Goal: Transaction & Acquisition: Purchase product/service

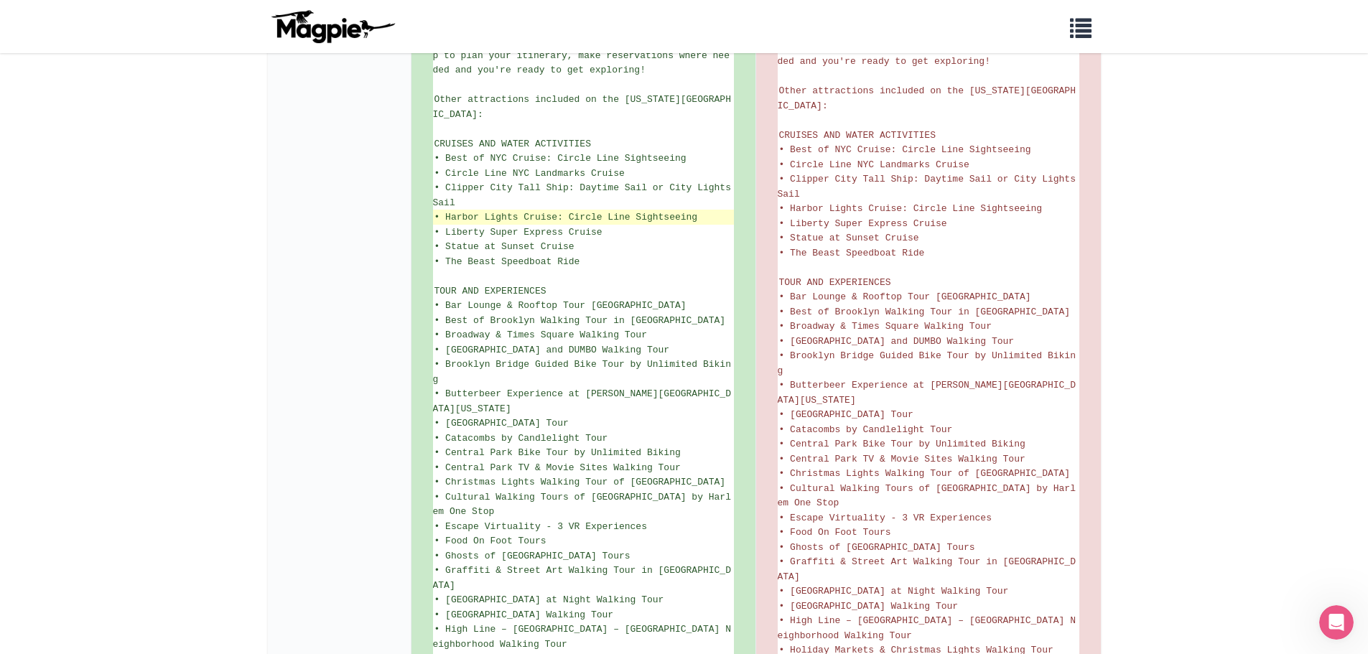
scroll to position [862, 0]
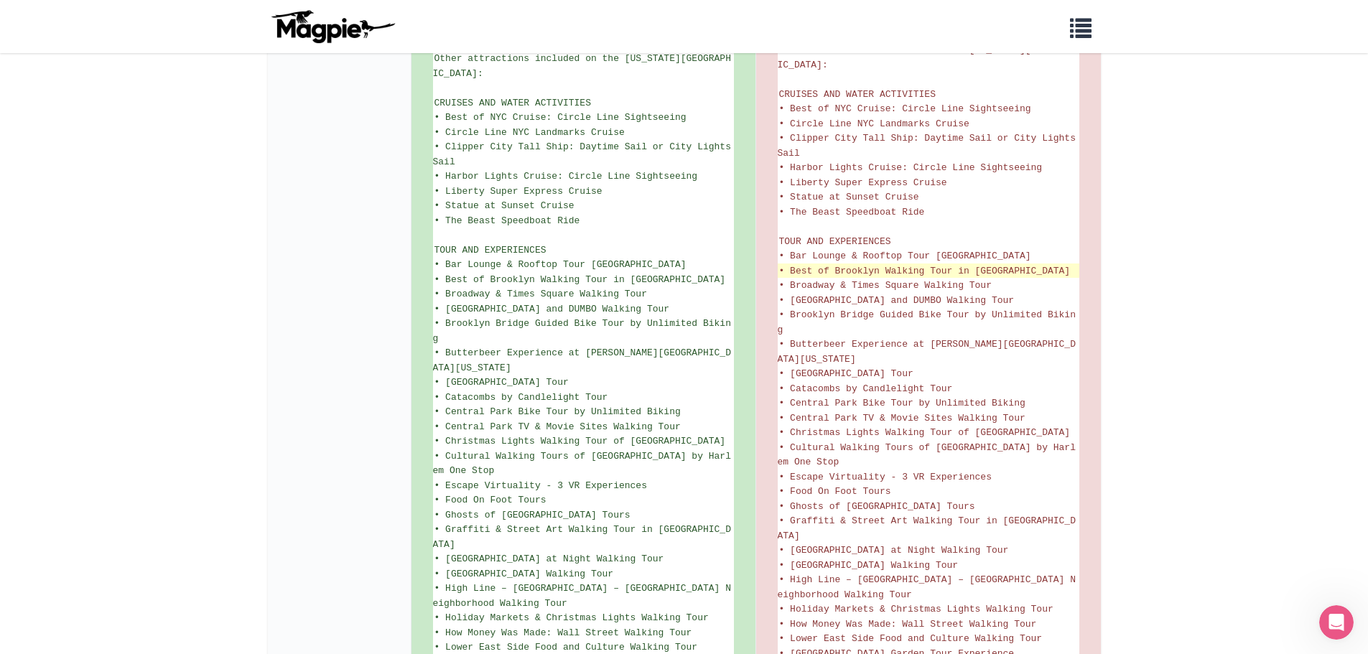
click at [817, 266] on span "• Best of Brooklyn Walking Tour in [GEOGRAPHIC_DATA]" at bounding box center [925, 271] width 292 height 11
drag, startPoint x: 817, startPoint y: 244, endPoint x: 817, endPoint y: 257, distance: 12.9
click at [817, 280] on span "• Broadway & Times Square Walking Tour" at bounding box center [885, 285] width 213 height 11
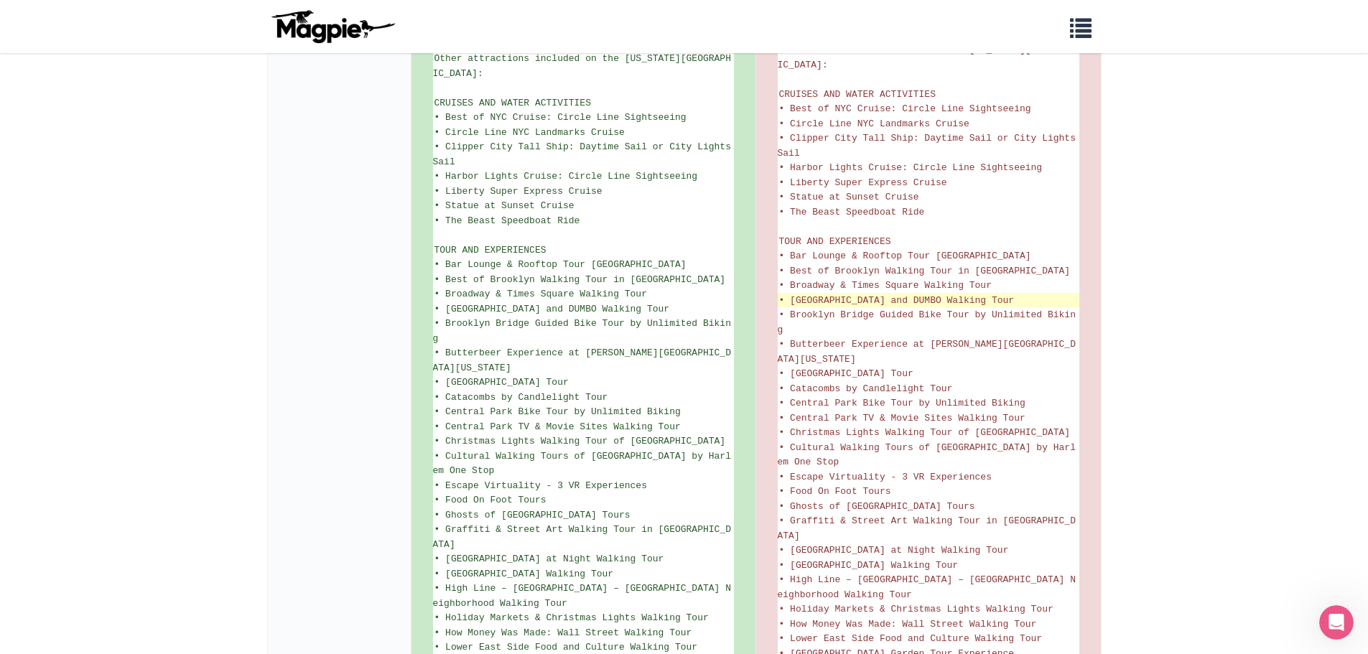
click at [818, 295] on span "• [GEOGRAPHIC_DATA] and DUMBO Walking Tour" at bounding box center [897, 300] width 236 height 11
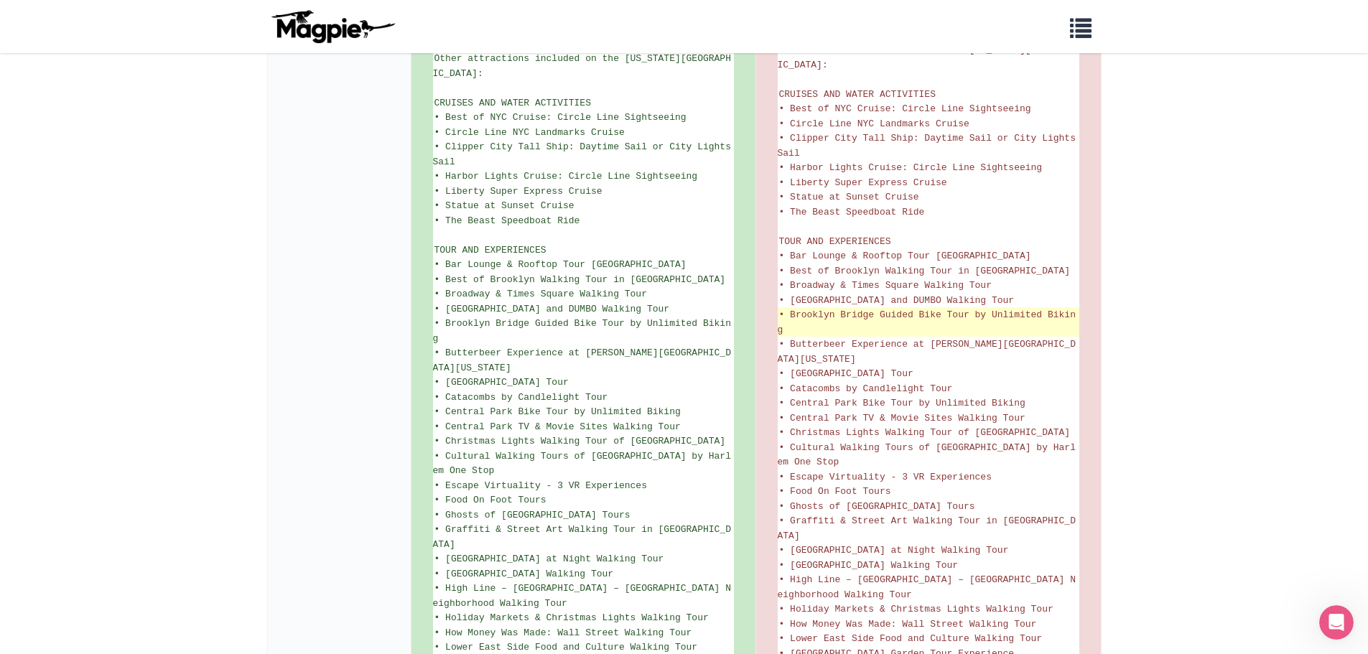
click at [821, 310] on span "• Brooklyn Bridge Guided Bike Tour by Unlimited Biking" at bounding box center [927, 323] width 298 height 26
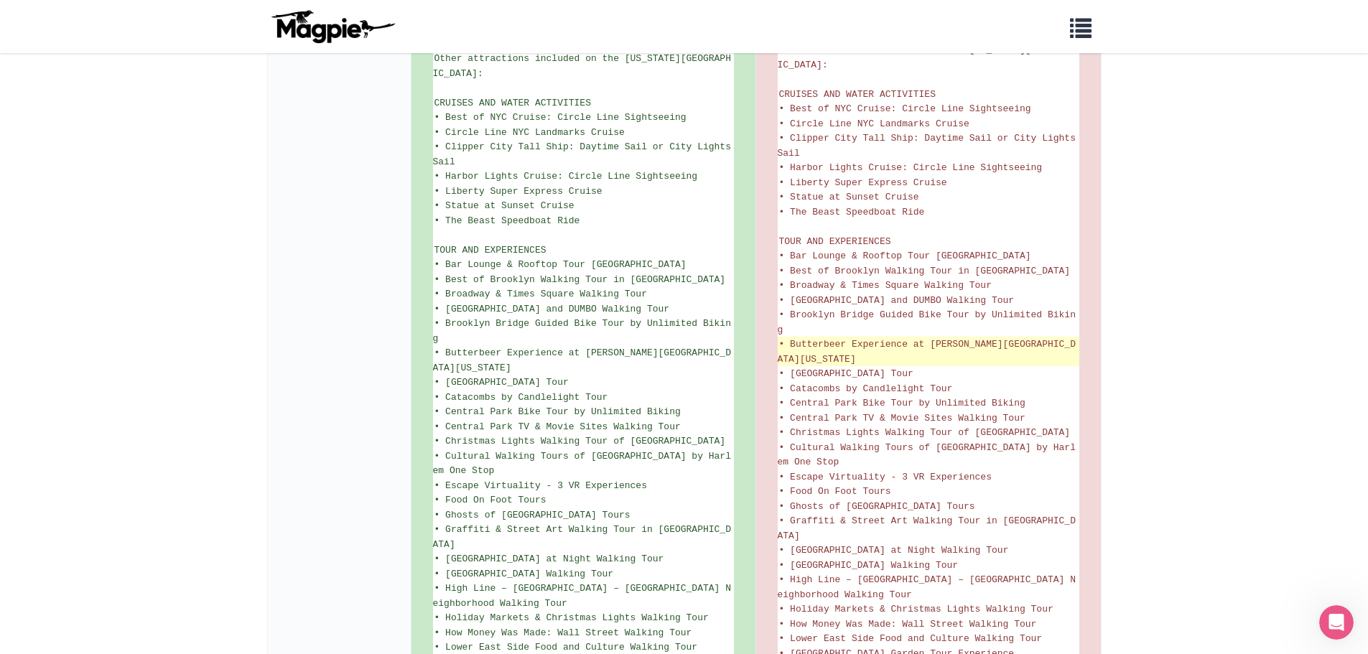
click at [823, 339] on span "• Butterbeer Experience at [PERSON_NAME][GEOGRAPHIC_DATA][US_STATE]" at bounding box center [927, 352] width 298 height 26
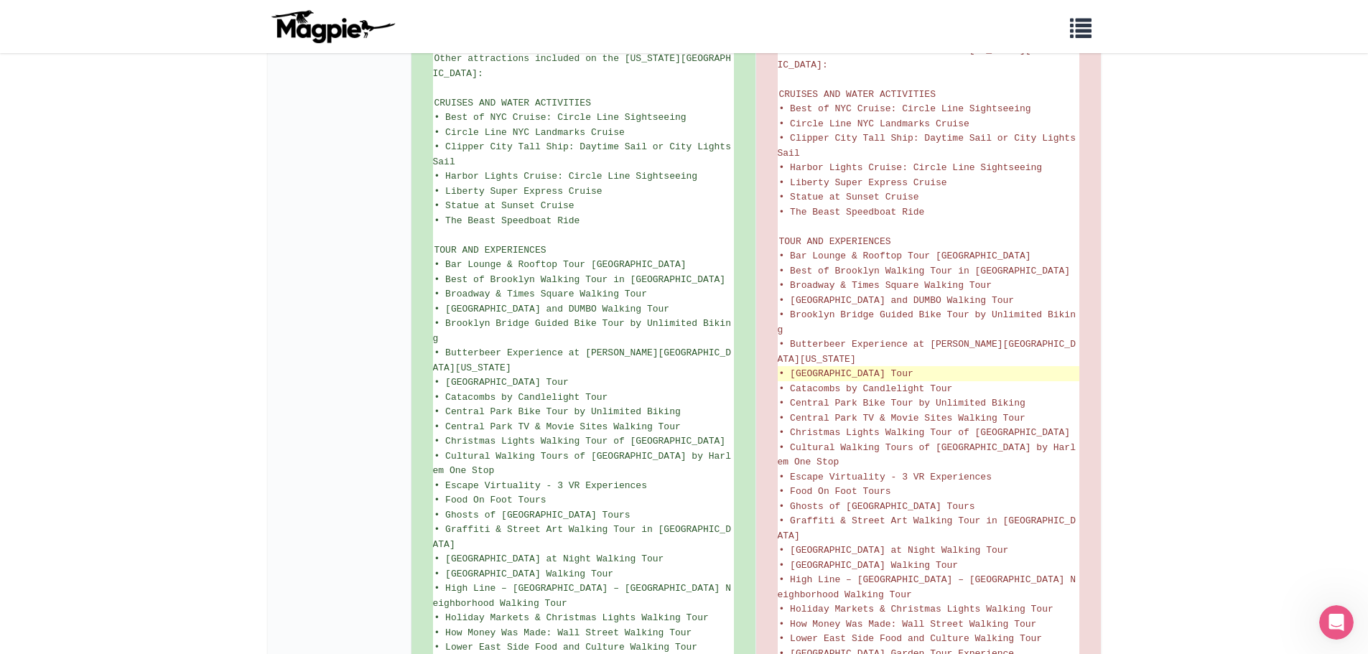
click at [821, 368] on span "• [GEOGRAPHIC_DATA] Tour" at bounding box center [846, 373] width 134 height 11
click at [823, 384] on span "• Catacombs by Candlelight Tour" at bounding box center [866, 389] width 174 height 11
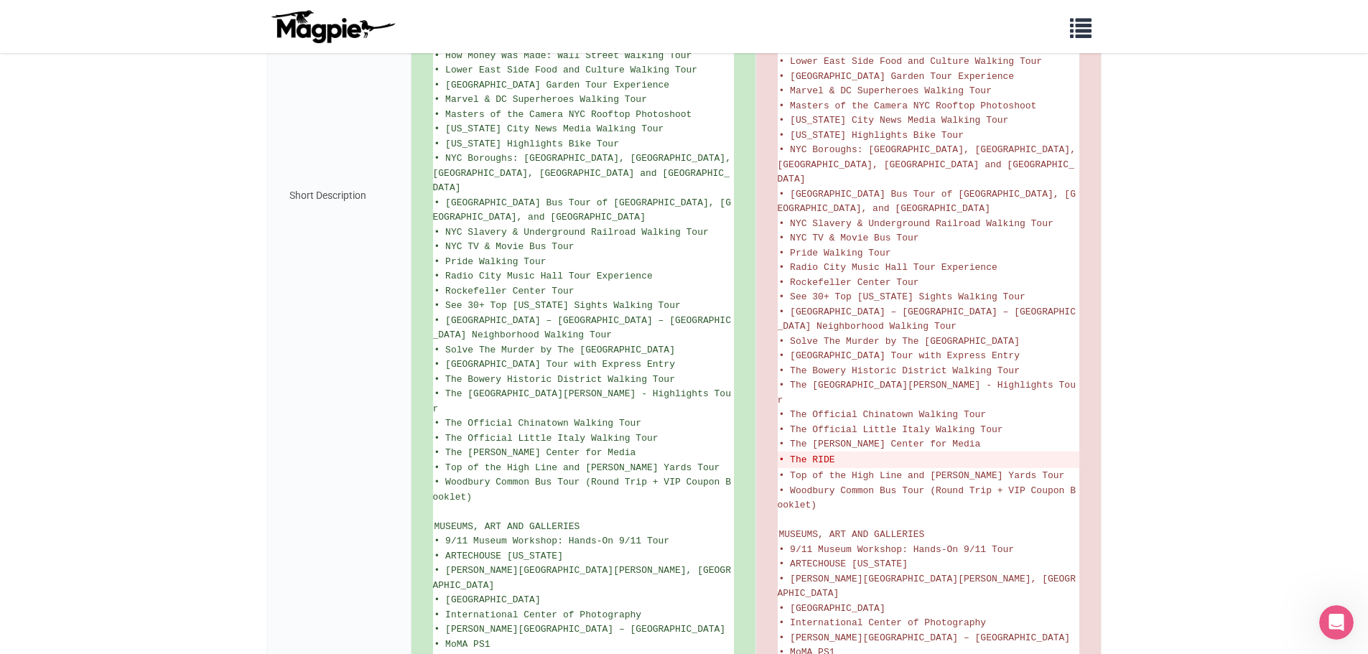
scroll to position [1437, 0]
click at [1161, 436] on body "Problems we solve Products Content Management and Distribution Magpie for Resel…" at bounding box center [684, 62] width 1368 height 2998
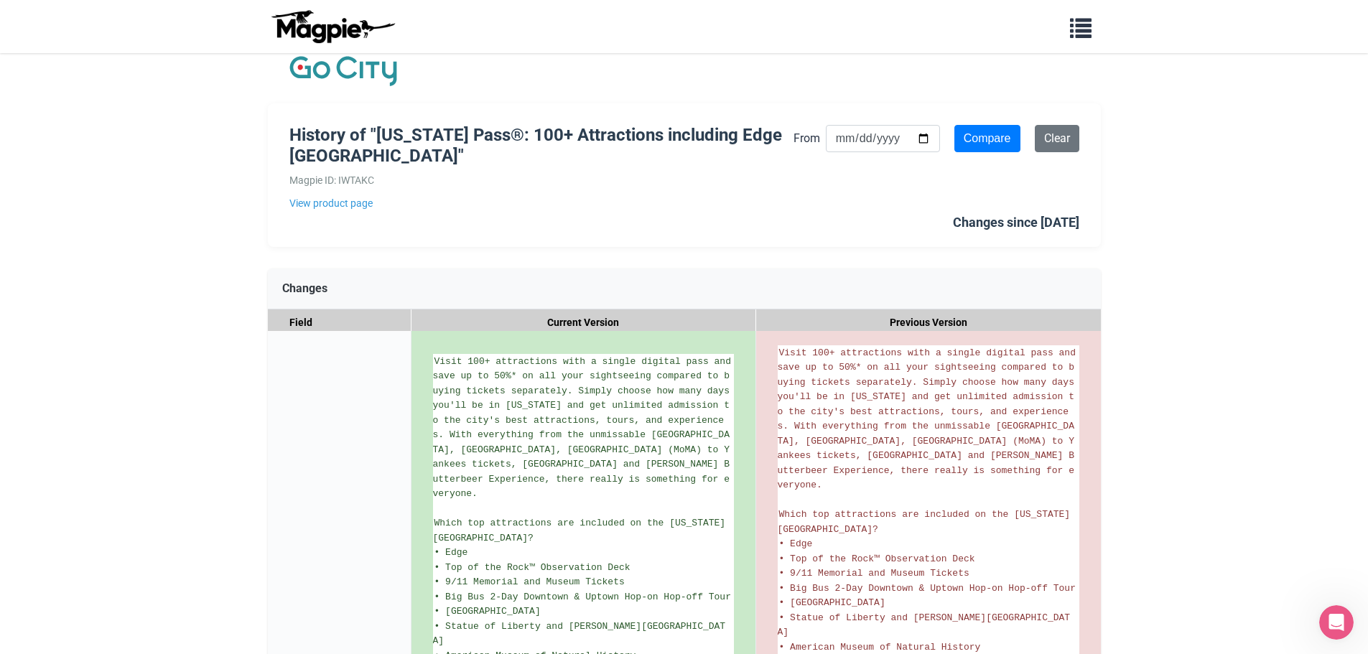
scroll to position [0, 0]
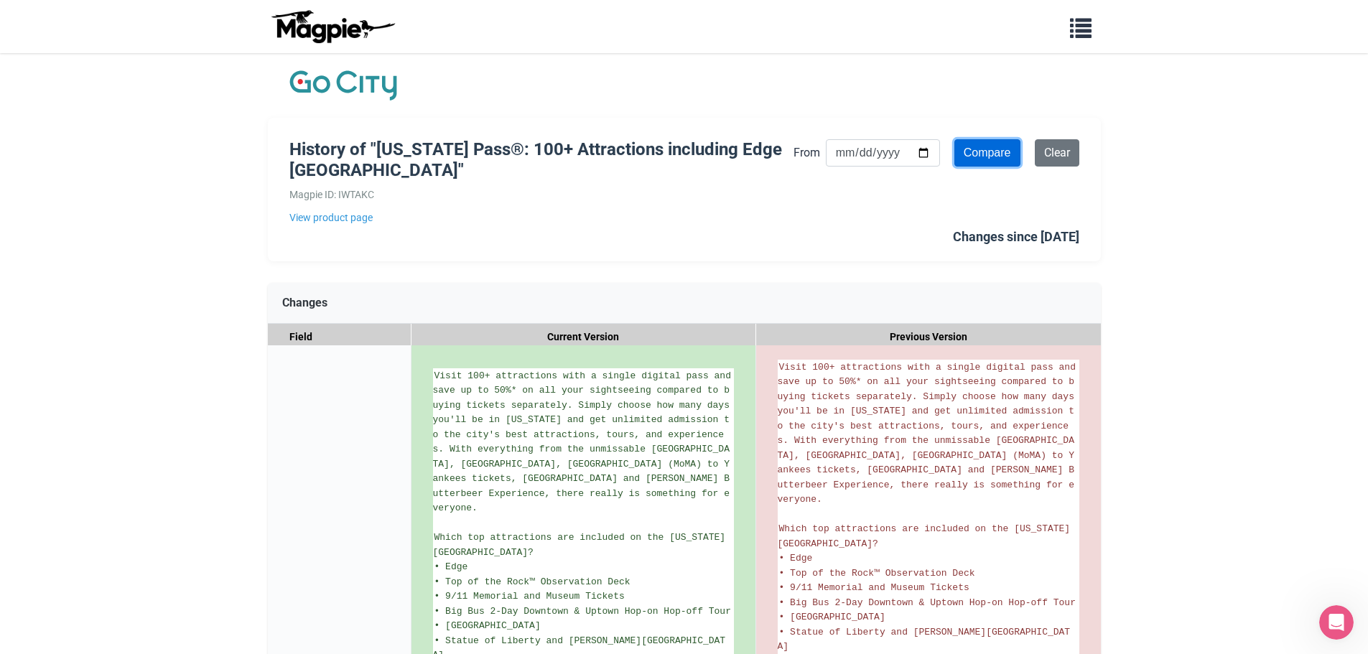
click at [983, 155] on input "Compare" at bounding box center [988, 152] width 66 height 27
click at [879, 148] on input "2025-09-01" at bounding box center [883, 152] width 114 height 27
click at [921, 155] on input "2025-09-01" at bounding box center [883, 152] width 114 height 27
type input "2025-09-15"
click at [976, 157] on input "Compare" at bounding box center [988, 152] width 66 height 27
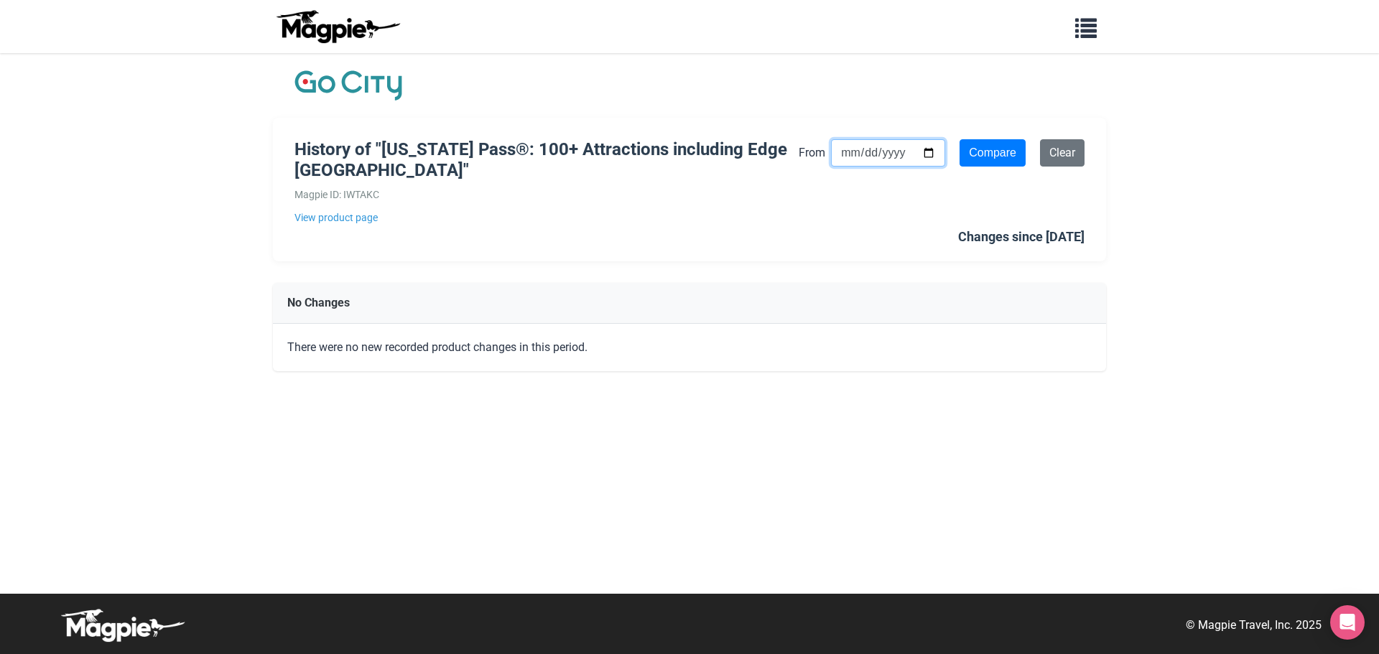
click at [885, 156] on input "[DATE]" at bounding box center [888, 152] width 114 height 27
click at [863, 154] on input "2025-09-15" at bounding box center [888, 152] width 114 height 27
type input "[DATE]"
click at [950, 152] on form "From 2025-09-05 Compare Clear" at bounding box center [942, 152] width 286 height 27
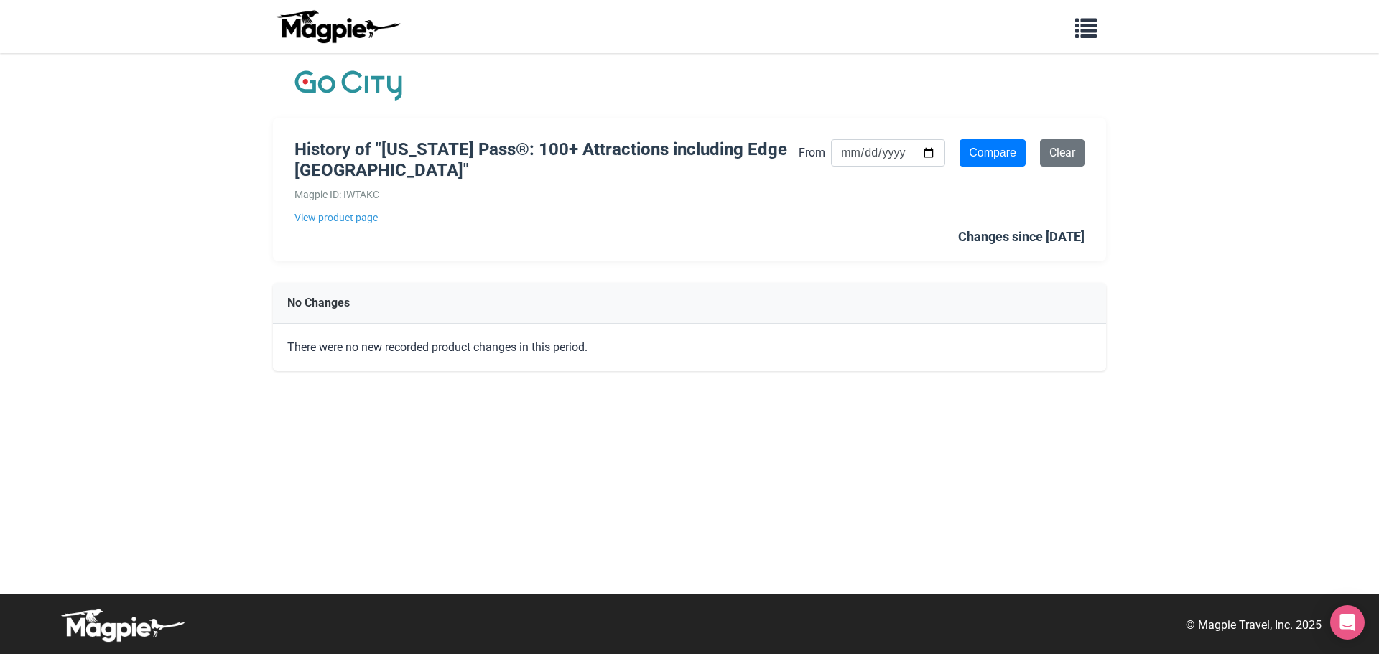
click at [958, 151] on form "From 2025-09-05 Compare Clear" at bounding box center [942, 152] width 286 height 27
click at [966, 151] on input "Compare" at bounding box center [993, 152] width 66 height 27
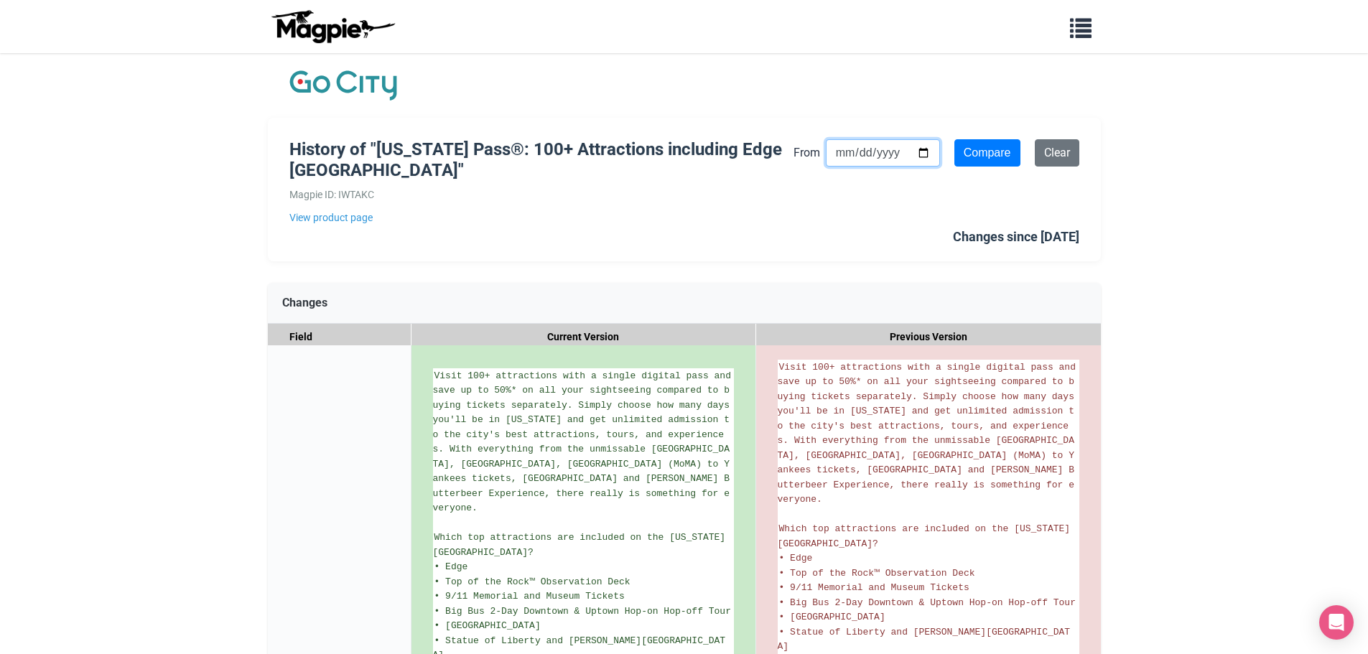
click at [841, 154] on input "[DATE]" at bounding box center [883, 152] width 114 height 27
type input "[DATE]"
click at [990, 145] on input "Compare" at bounding box center [988, 152] width 66 height 27
click at [841, 157] on input "2025-07-05" at bounding box center [883, 152] width 114 height 27
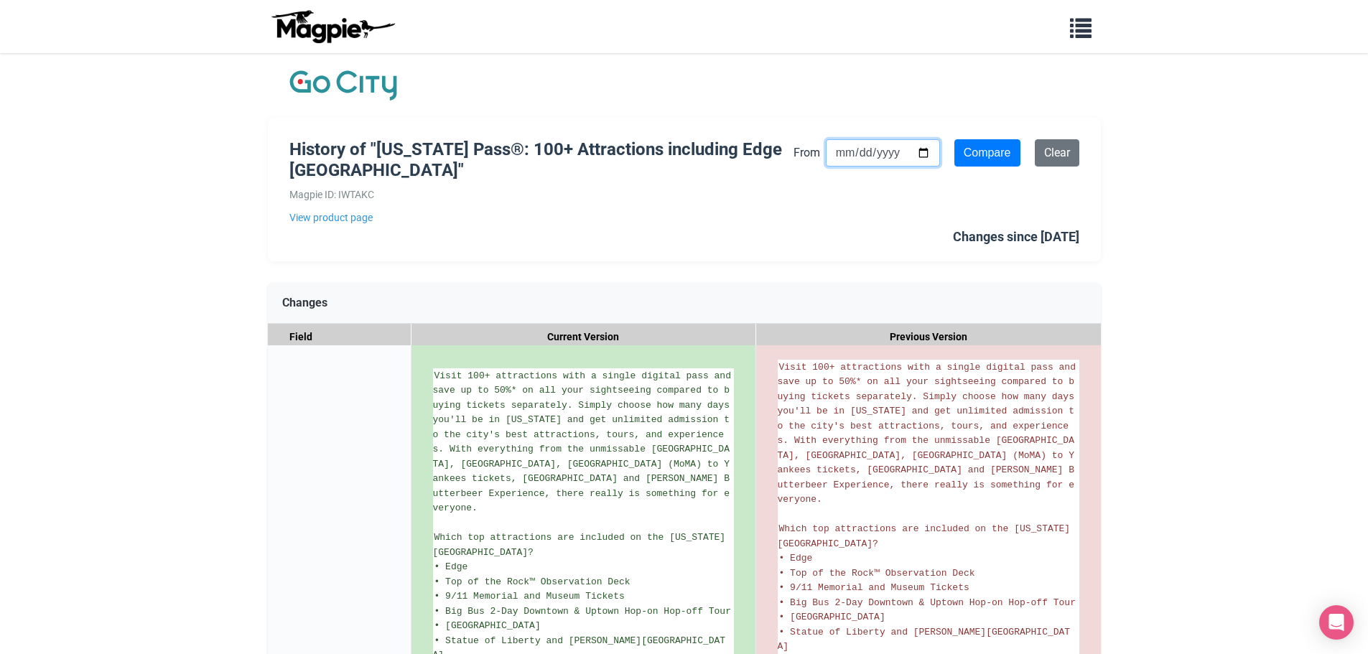
click at [841, 157] on input "2025-07-05" at bounding box center [883, 152] width 114 height 27
type input "[DATE]"
click at [959, 152] on input "Compare" at bounding box center [988, 152] width 66 height 27
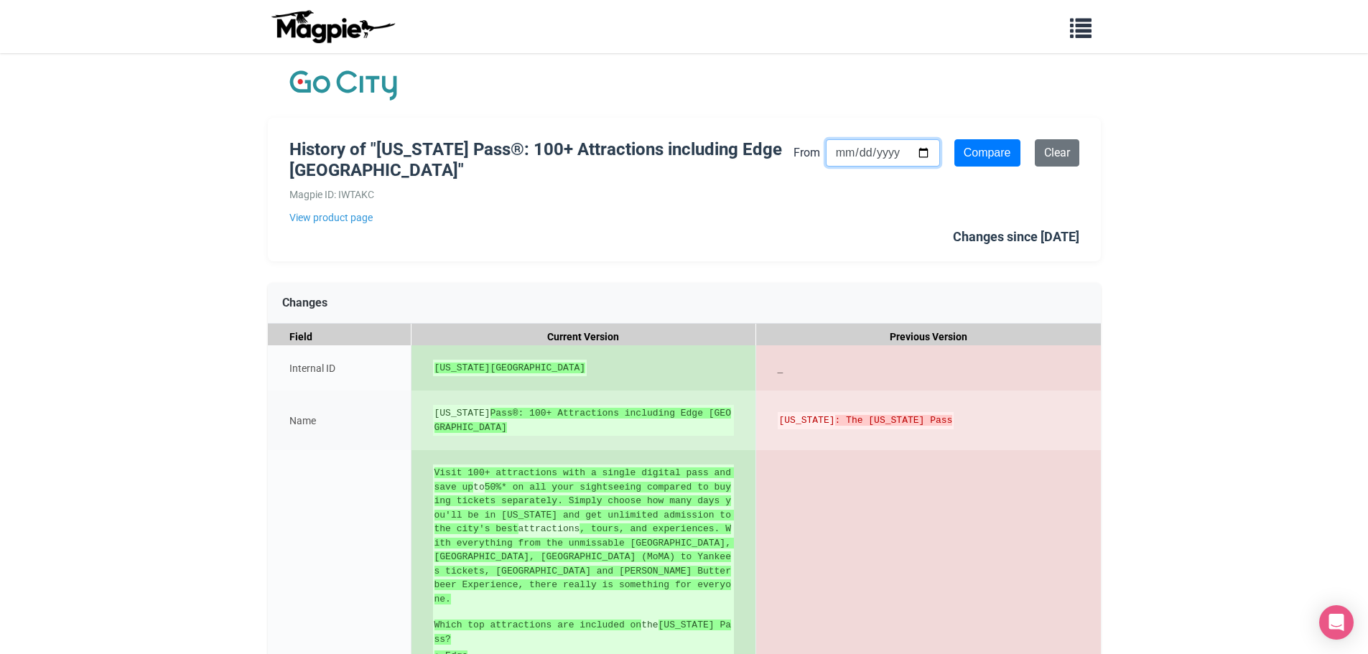
click at [846, 154] on input "[DATE]" at bounding box center [883, 152] width 114 height 27
type input "[DATE]"
click at [962, 152] on input "Compare" at bounding box center [988, 152] width 66 height 27
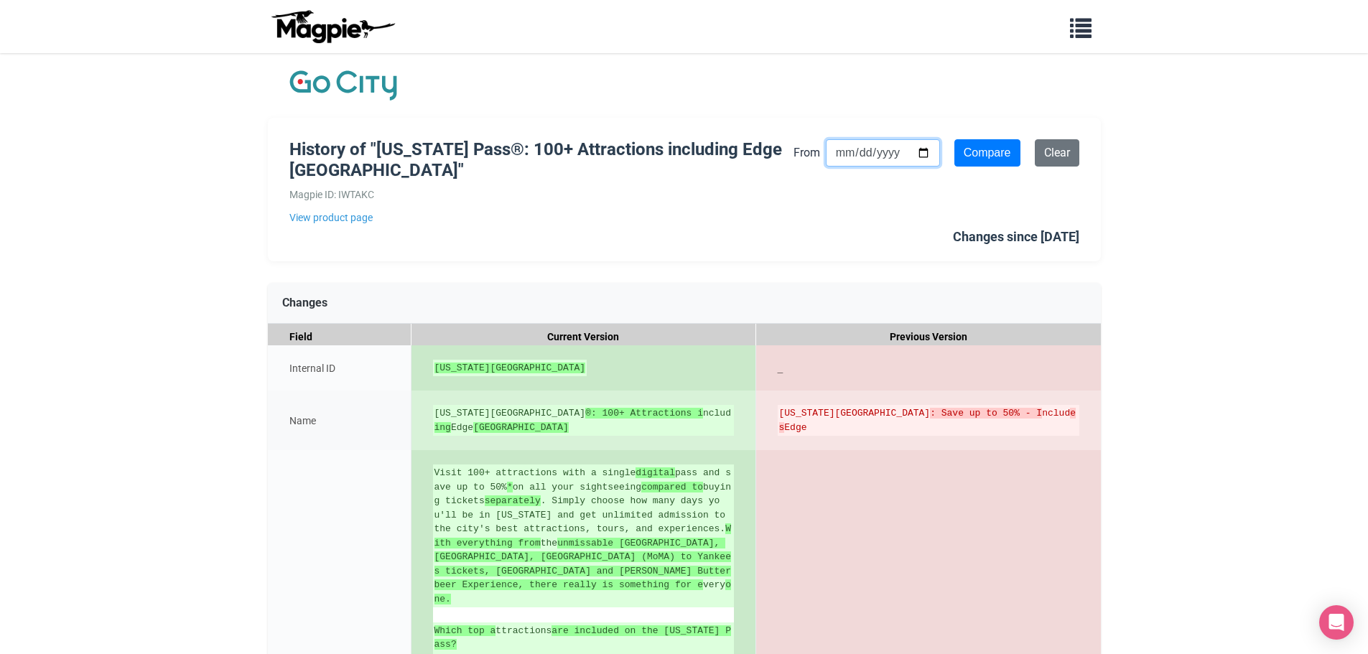
click at [845, 154] on input "[DATE]" at bounding box center [883, 152] width 114 height 27
type input "[DATE]"
click at [978, 153] on input "Compare" at bounding box center [988, 152] width 66 height 27
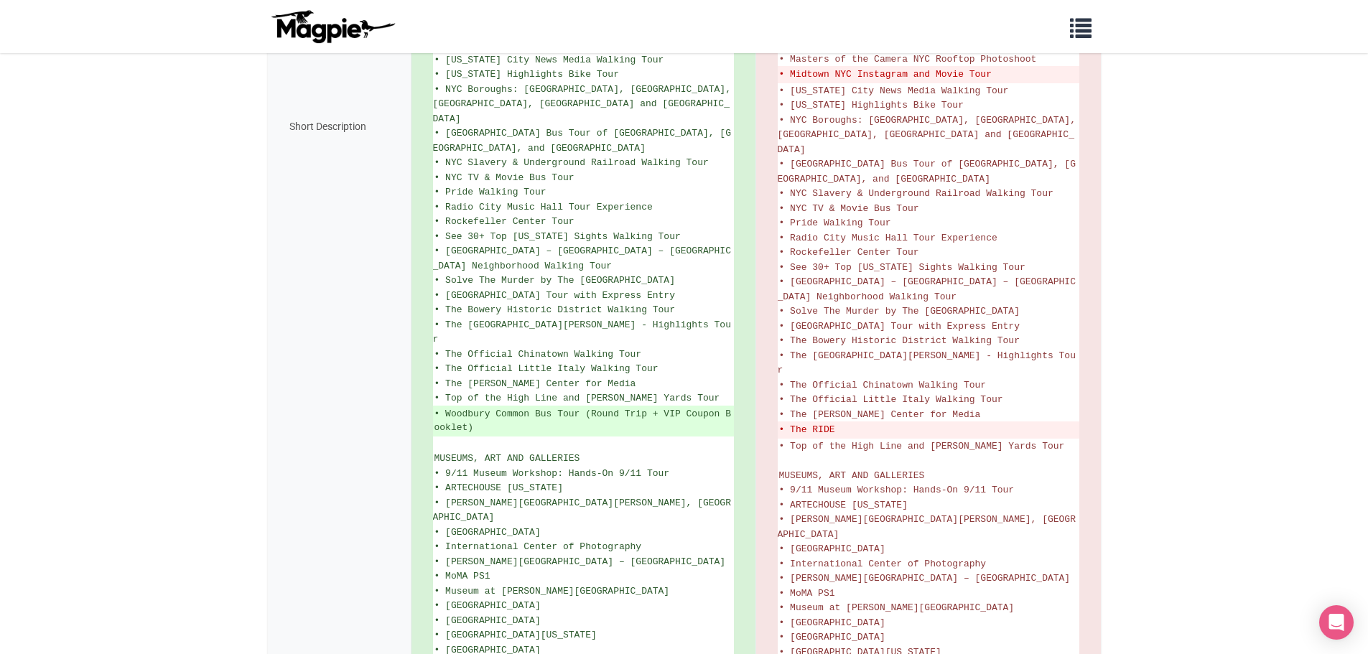
scroll to position [1293, 0]
